Goal: Information Seeking & Learning: Learn about a topic

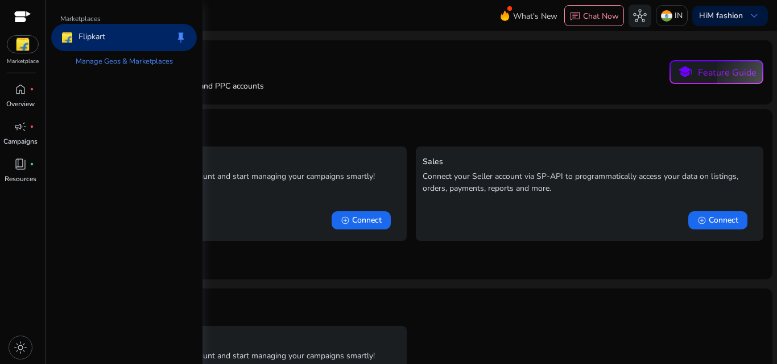
click at [26, 40] on img at bounding box center [22, 44] width 31 height 17
click at [99, 60] on link "Manage Geos & Marketplaces" at bounding box center [124, 61] width 115 height 20
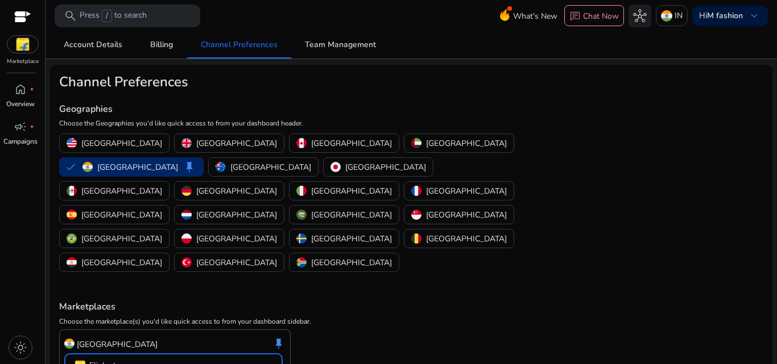
click at [209, 359] on mat-select-trigger "Flipkart" at bounding box center [169, 366] width 193 height 14
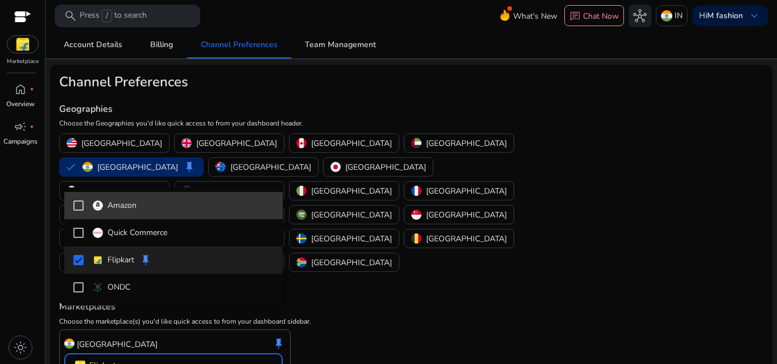
click at [114, 210] on p "Amazon" at bounding box center [121, 206] width 29 height 13
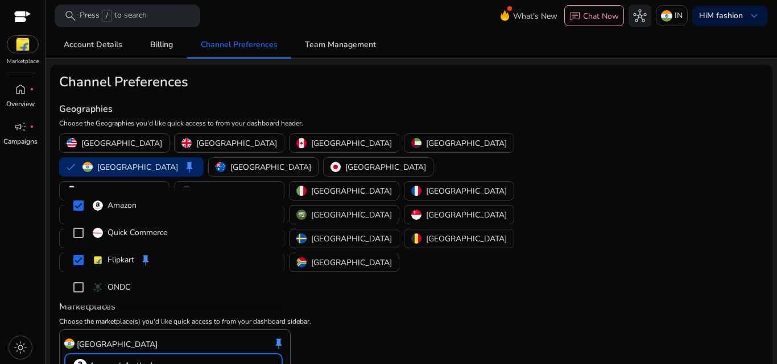
click at [366, 295] on div at bounding box center [388, 182] width 777 height 364
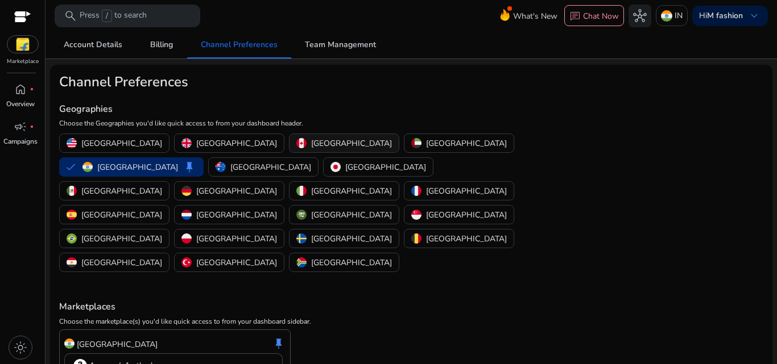
click at [190, 109] on h4 "Geographies" at bounding box center [293, 109] width 469 height 11
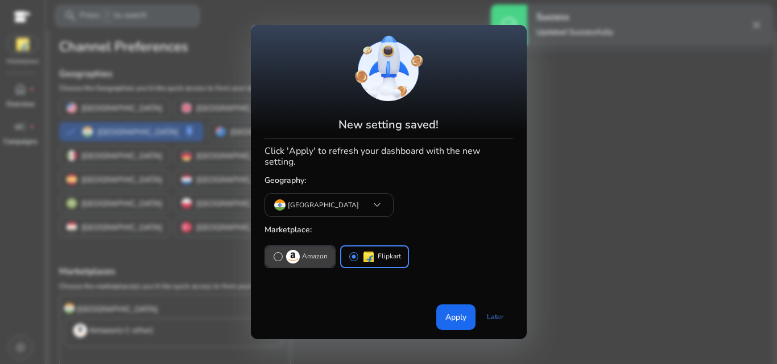
click at [326, 251] on p "Amazon" at bounding box center [315, 257] width 26 height 12
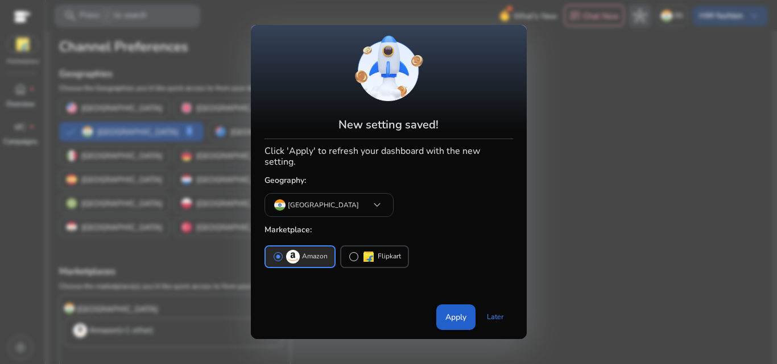
scroll to position [0, 0]
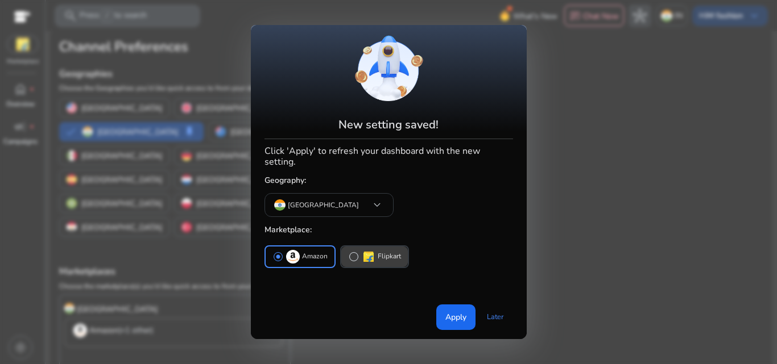
click at [381, 252] on p "Flipkart" at bounding box center [388, 257] width 23 height 12
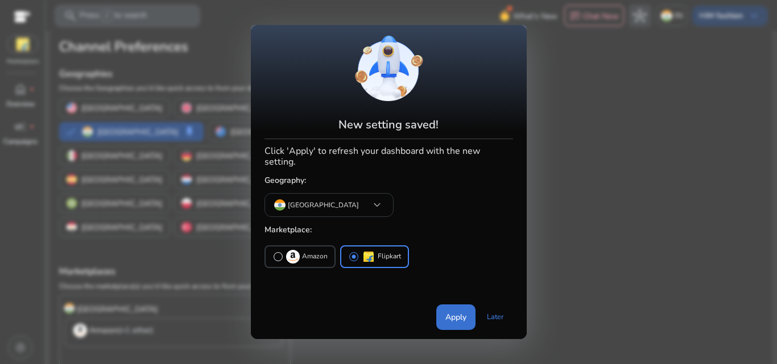
click at [463, 312] on span "Apply" at bounding box center [455, 318] width 21 height 12
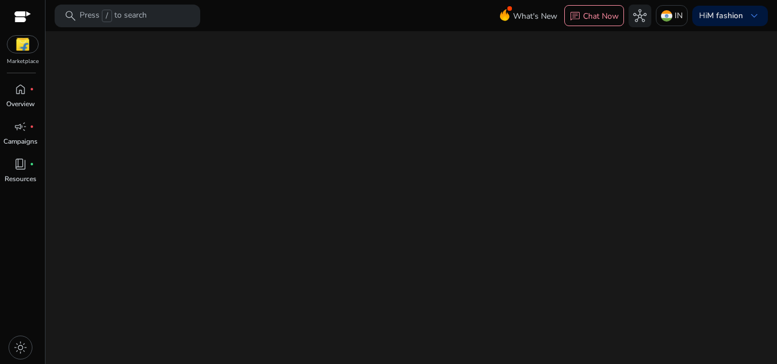
click at [463, 309] on div "We are getting things ready for you..." at bounding box center [411, 197] width 722 height 333
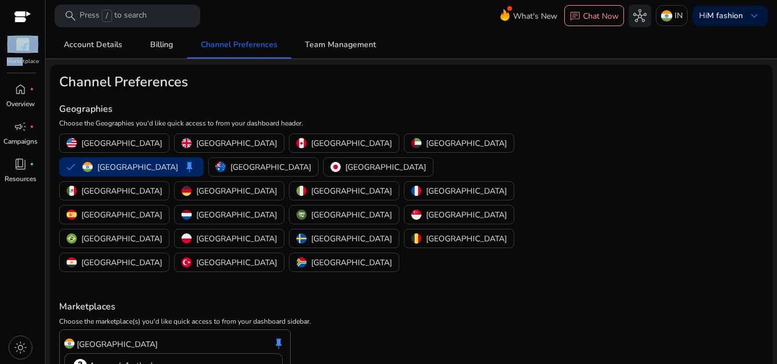
drag, startPoint x: 21, startPoint y: 57, endPoint x: 22, endPoint y: 49, distance: 7.5
click at [22, 49] on div "Marketplace" at bounding box center [22, 33] width 45 height 66
click at [22, 49] on img at bounding box center [22, 44] width 31 height 17
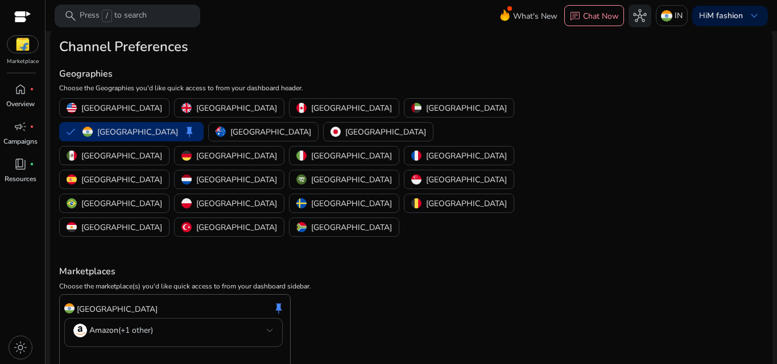
click at [150, 324] on mat-select "Amazon (+1 other)" at bounding box center [173, 333] width 200 height 18
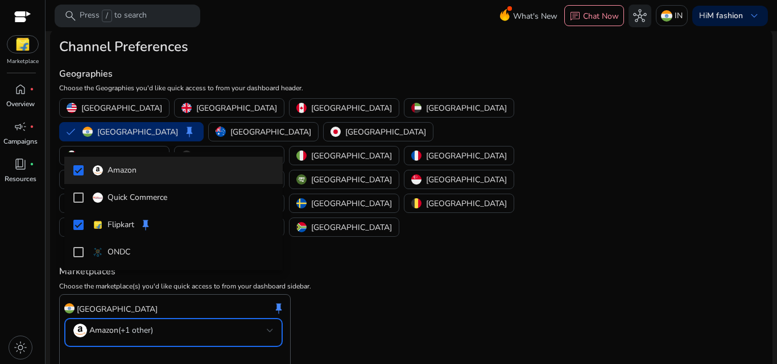
click at [341, 244] on div at bounding box center [388, 182] width 777 height 364
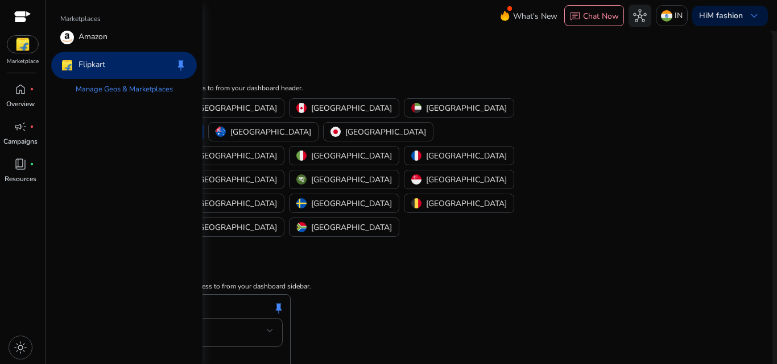
click at [24, 43] on img at bounding box center [22, 44] width 31 height 17
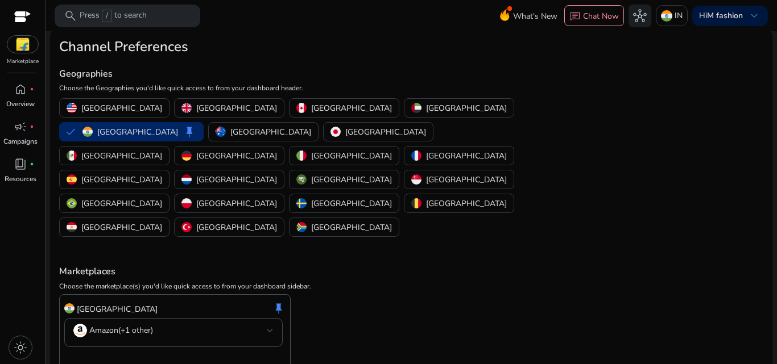
click at [279, 38] on mat-card "Channel Preferences Geographies Choose the Geographies you'd like quick access …" at bounding box center [411, 221] width 722 height 383
click at [26, 84] on span "home" at bounding box center [21, 89] width 14 height 14
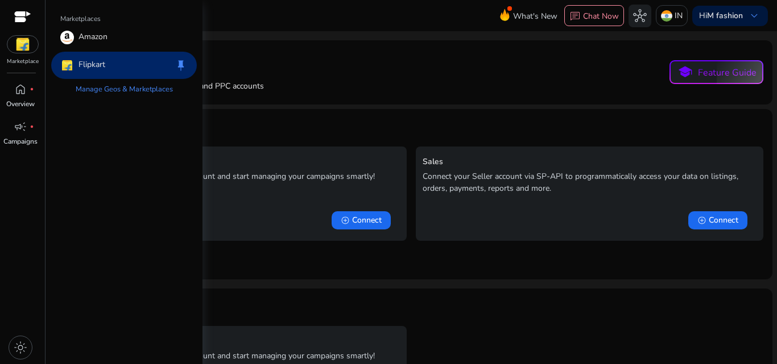
click at [24, 44] on img at bounding box center [22, 44] width 31 height 17
click at [72, 43] on img at bounding box center [67, 38] width 14 height 14
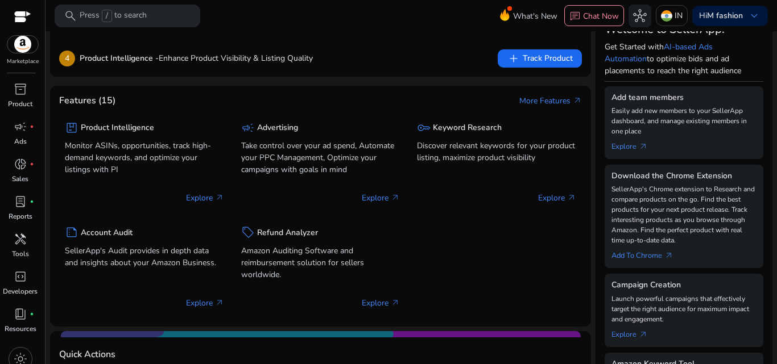
scroll to position [152, 0]
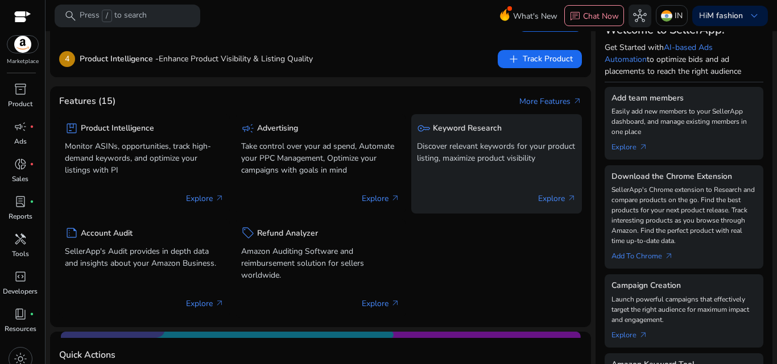
click at [541, 200] on p "Explore arrow_outward" at bounding box center [557, 199] width 38 height 12
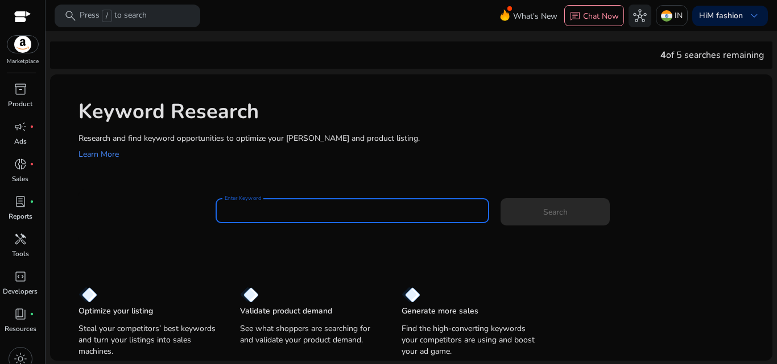
click at [414, 214] on input "Enter Keyword" at bounding box center [353, 211] width 256 height 13
paste input "**********"
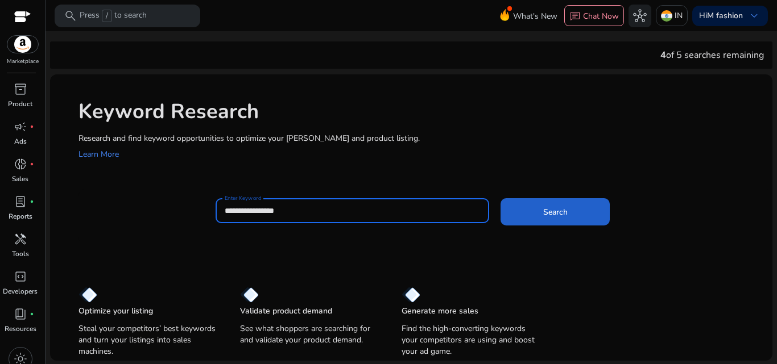
type input "**********"
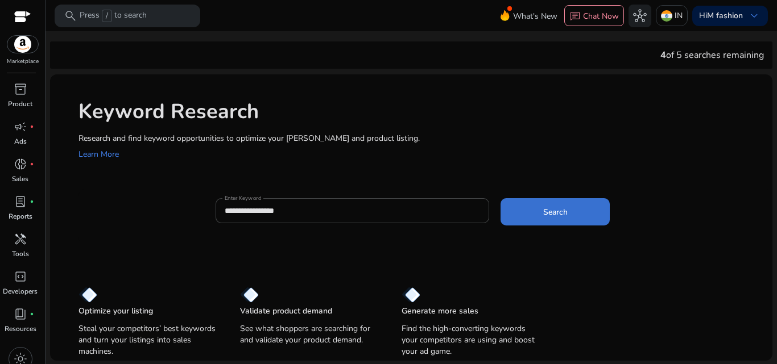
click at [550, 205] on span at bounding box center [554, 211] width 109 height 27
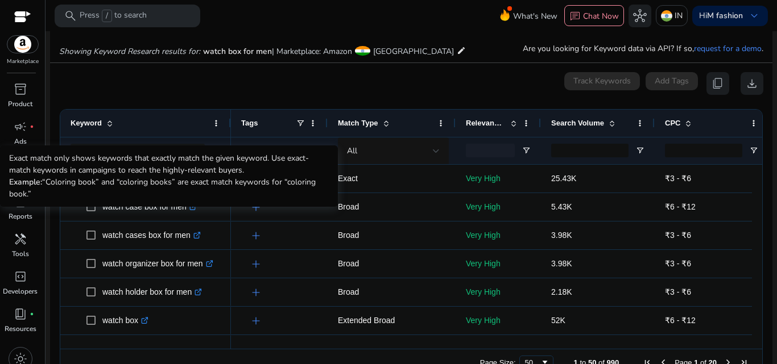
scroll to position [105, 0]
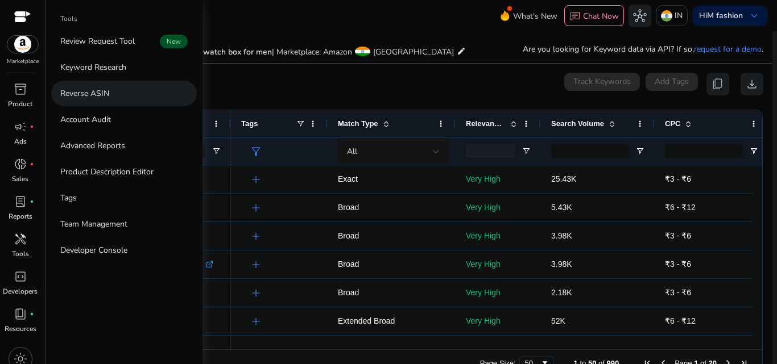
click at [94, 99] on link "Reverse ASIN" at bounding box center [124, 94] width 146 height 26
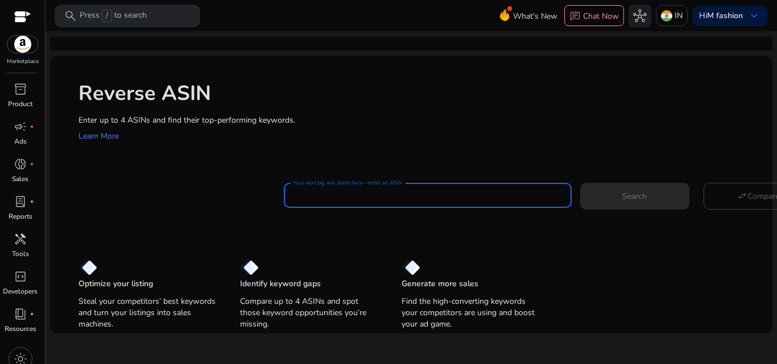
click at [317, 198] on input "Your next big win starts here—enter an ASIN" at bounding box center [427, 195] width 269 height 13
paste input "**********"
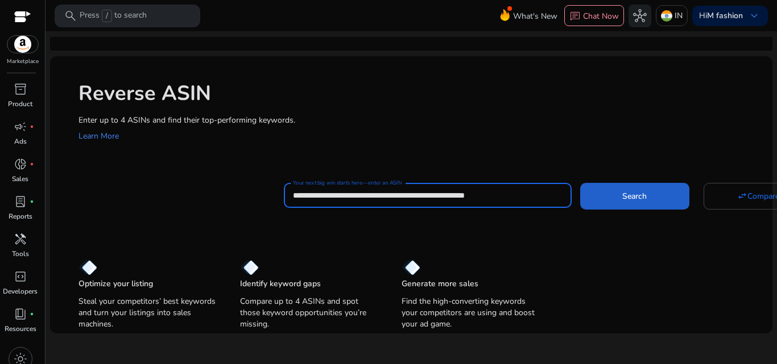
type input "**********"
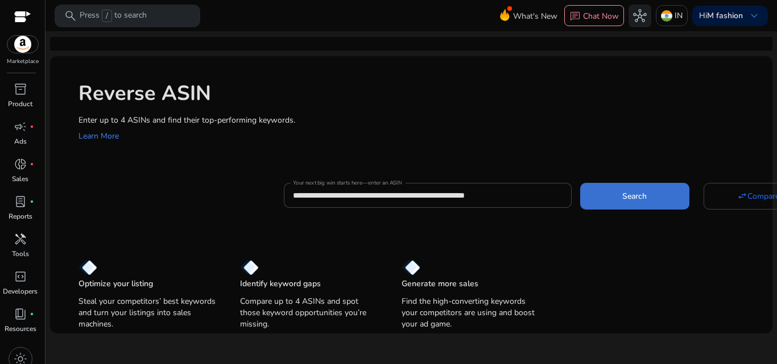
click at [648, 207] on span at bounding box center [634, 195] width 109 height 27
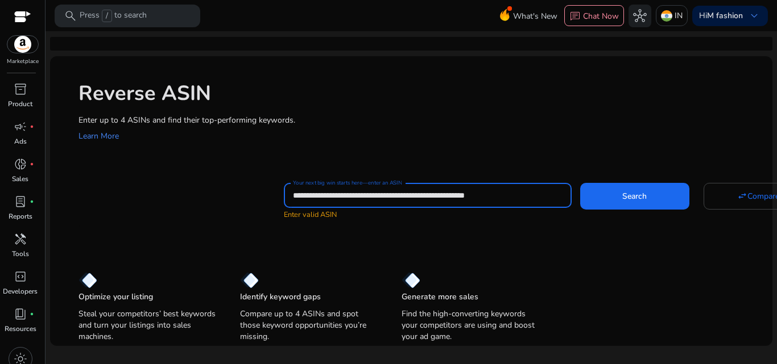
click at [543, 192] on input "**********" at bounding box center [427, 195] width 269 height 13
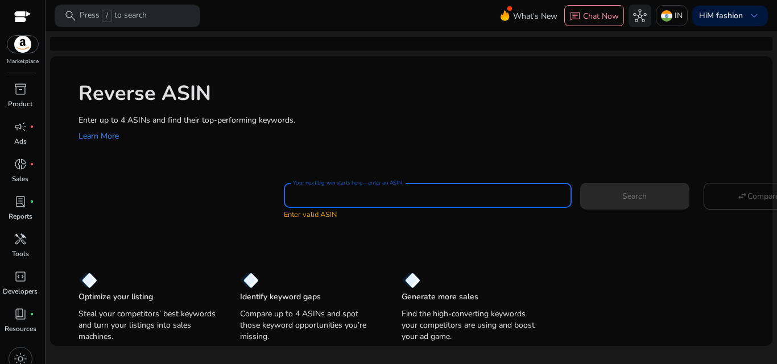
click at [547, 186] on div at bounding box center [427, 195] width 269 height 25
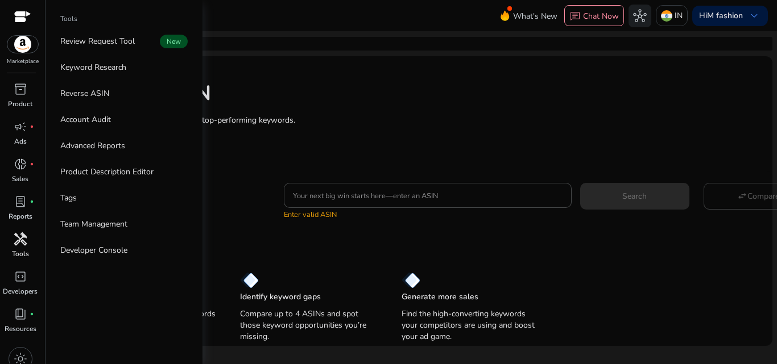
click at [20, 250] on p "Tools" at bounding box center [20, 254] width 17 height 10
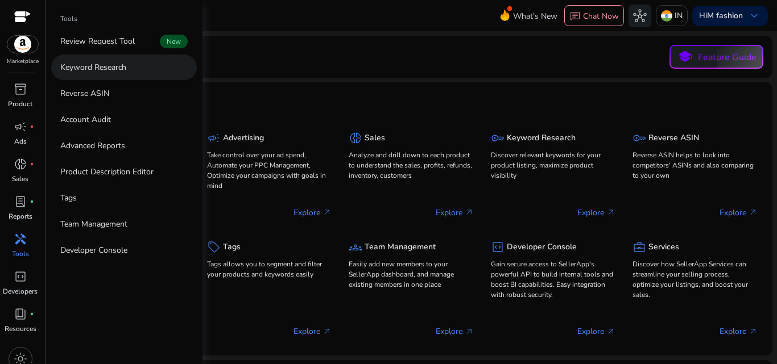
click at [114, 74] on link "Keyword Research" at bounding box center [124, 68] width 146 height 26
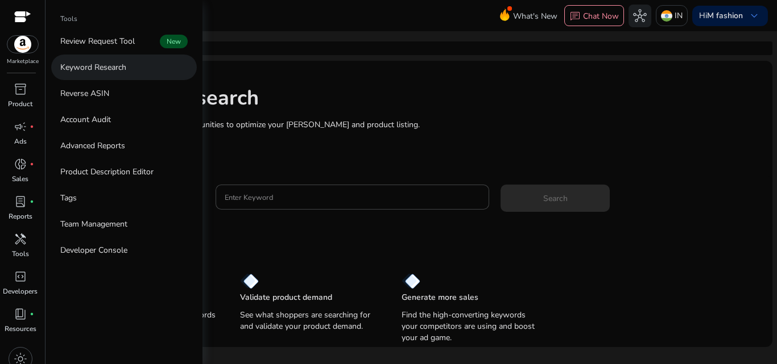
click at [114, 75] on link "Keyword Research" at bounding box center [124, 68] width 146 height 26
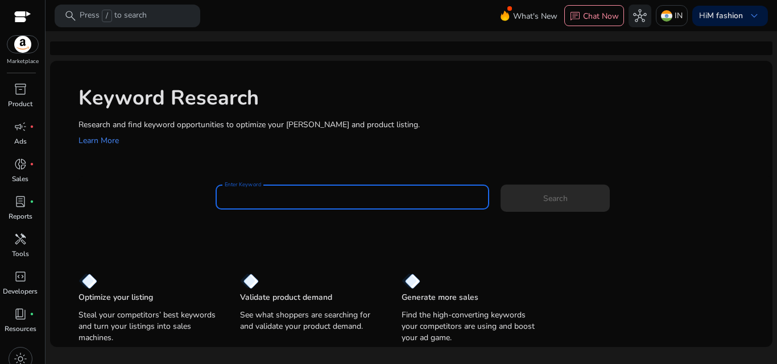
click at [248, 200] on input "Enter Keyword" at bounding box center [353, 197] width 256 height 13
paste input "**********"
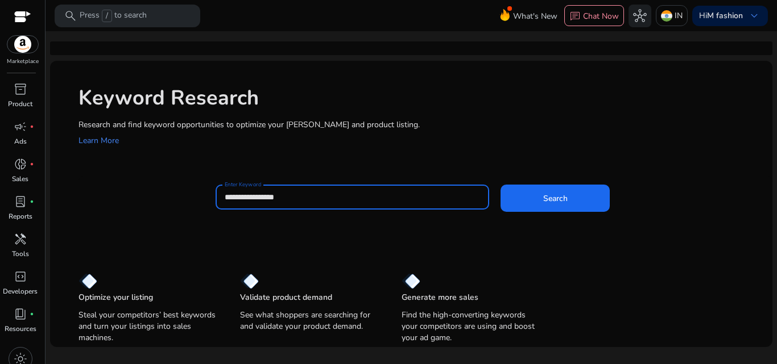
type input "**********"
click at [500, 185] on button "Search" at bounding box center [554, 198] width 109 height 27
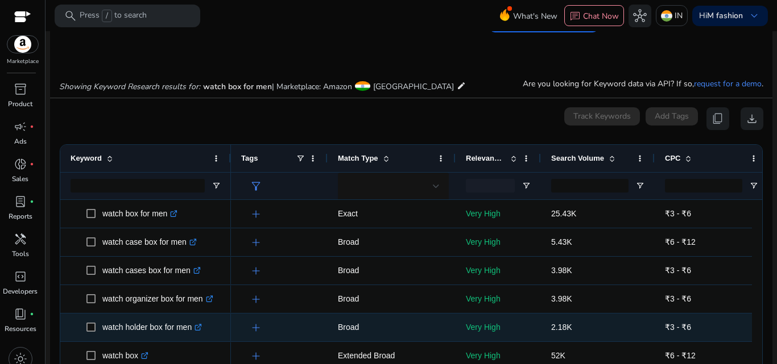
scroll to position [122, 0]
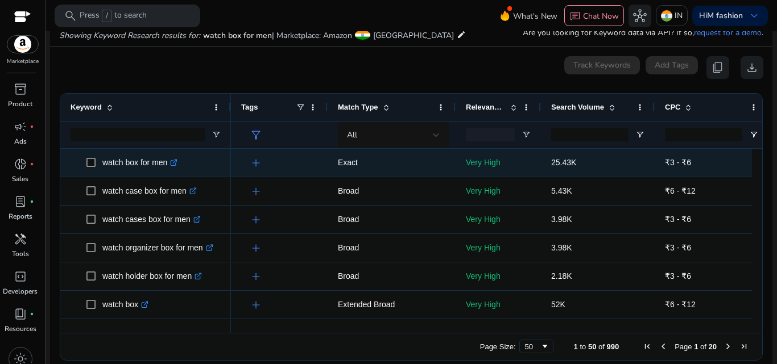
click at [177, 165] on icon ".st0{fill:#2c8af8}" at bounding box center [173, 162] width 7 height 7
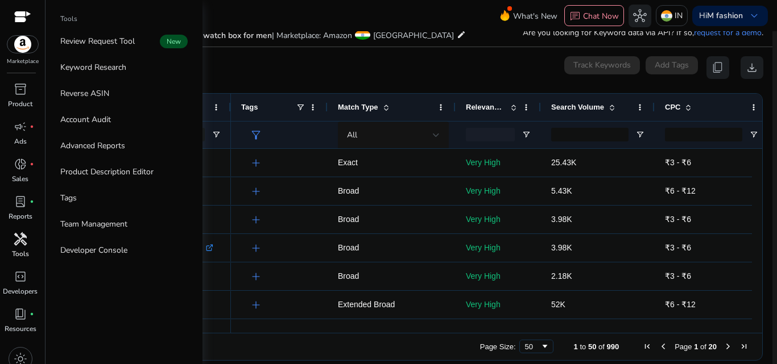
click at [20, 246] on span "handyman" at bounding box center [21, 240] width 14 height 14
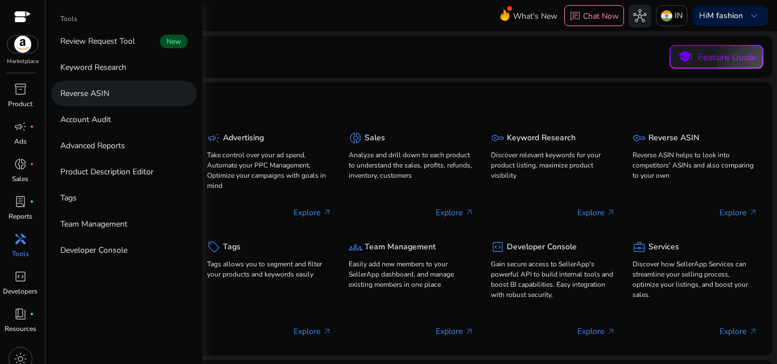
click at [82, 96] on p "Reverse ASIN" at bounding box center [84, 94] width 49 height 12
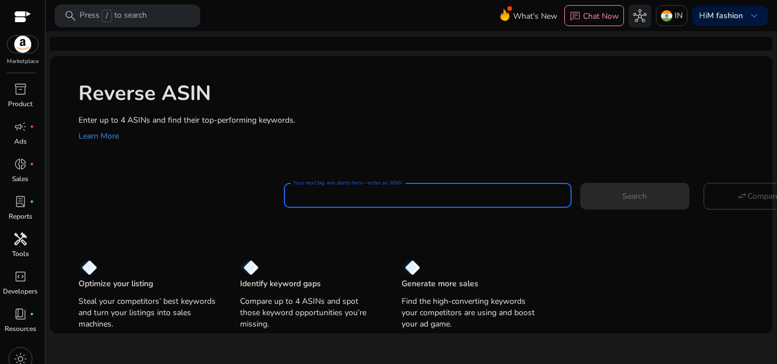
click at [312, 190] on input "Your next big win starts here—enter an ASIN" at bounding box center [427, 195] width 269 height 13
paste input "**********"
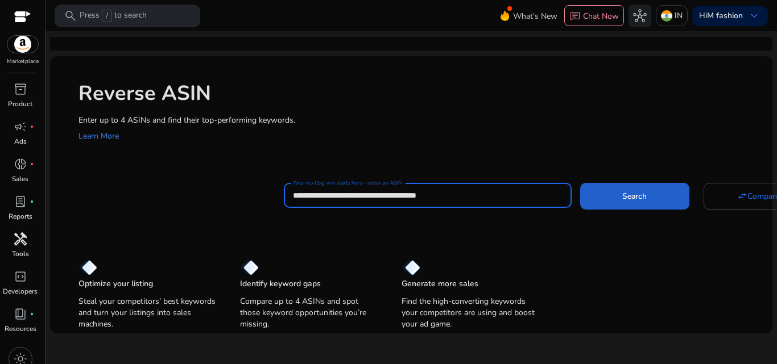
type input "**********"
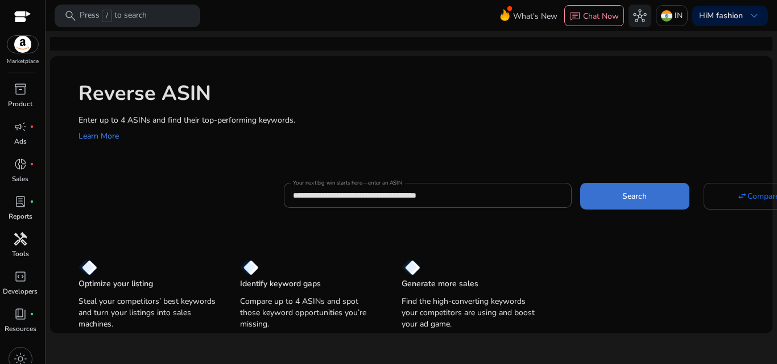
click at [652, 198] on span at bounding box center [634, 195] width 109 height 27
